Goal: Information Seeking & Learning: Learn about a topic

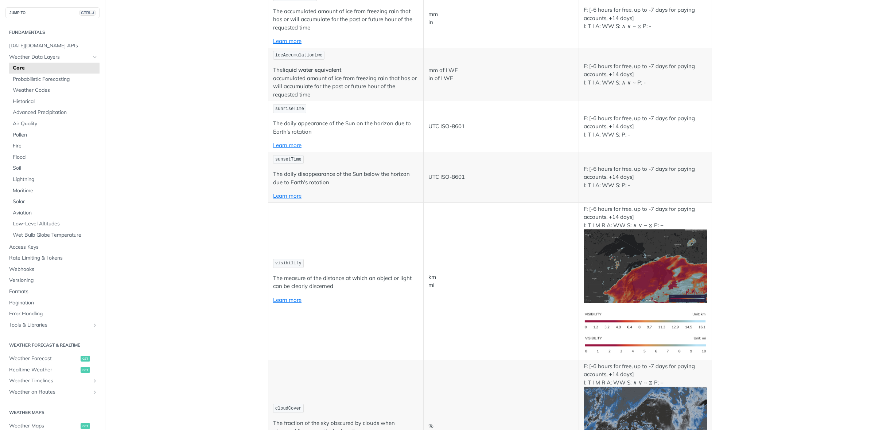
scroll to position [2524, 0]
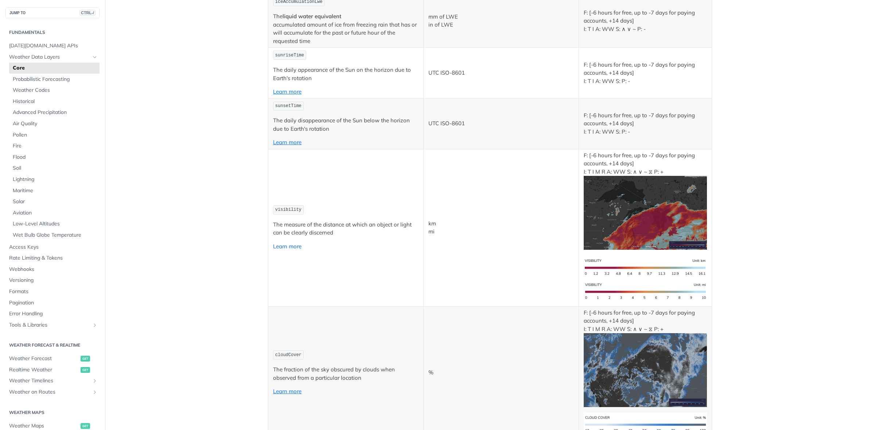
click at [289, 248] on link "Learn more" at bounding box center [287, 246] width 28 height 7
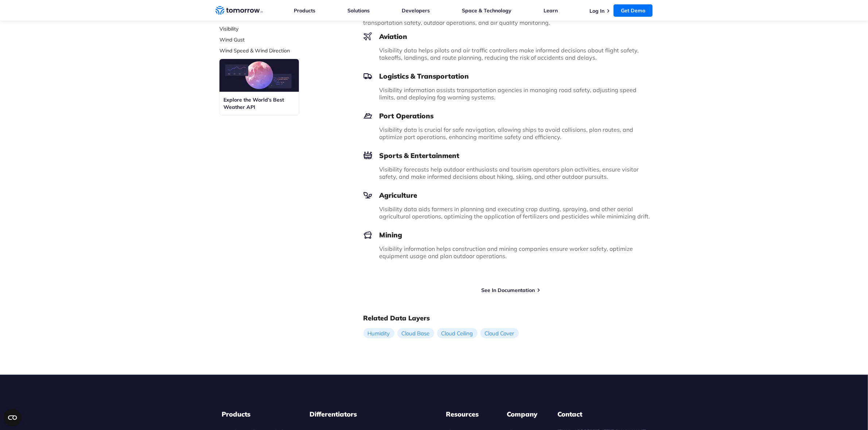
scroll to position [410, 0]
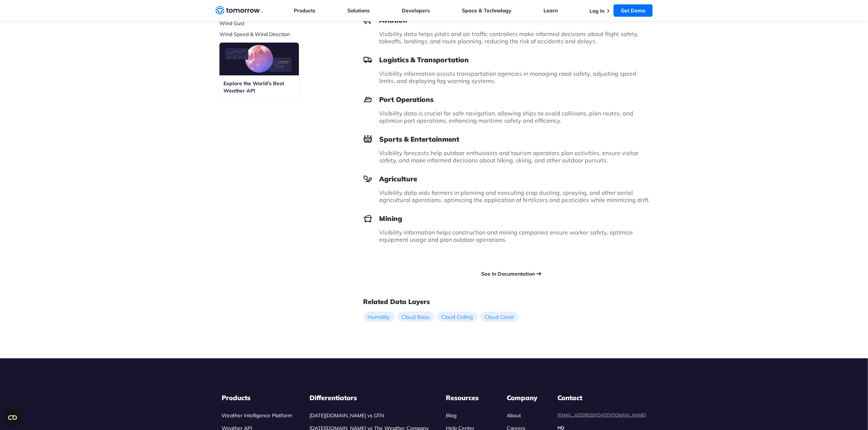
click at [519, 271] on link "See In Documentation" at bounding box center [508, 274] width 54 height 7
